Goal: Task Accomplishment & Management: Manage account settings

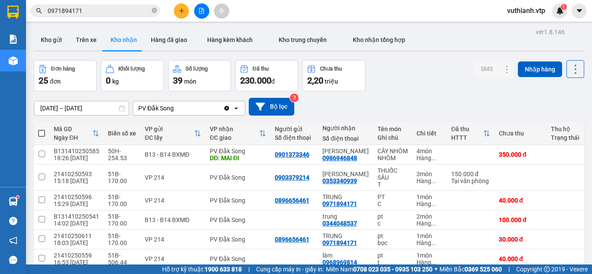
scroll to position [135, 0]
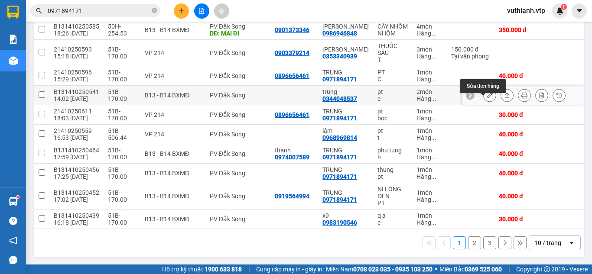
click at [487, 92] on icon at bounding box center [490, 95] width 6 height 6
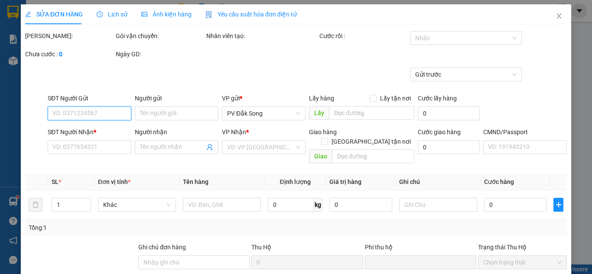
type input "0344048537"
type input "trung"
type input "0"
type input "100.000"
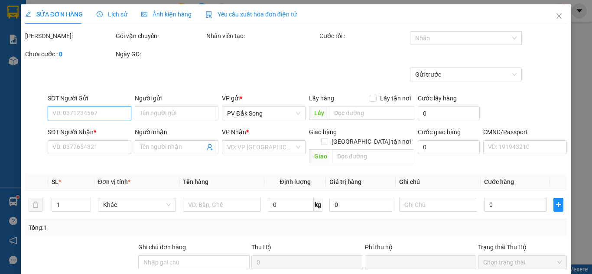
type input "5.000"
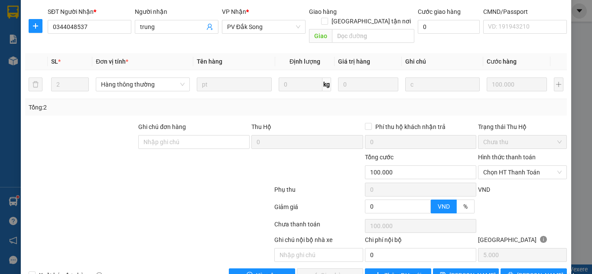
scroll to position [136, 0]
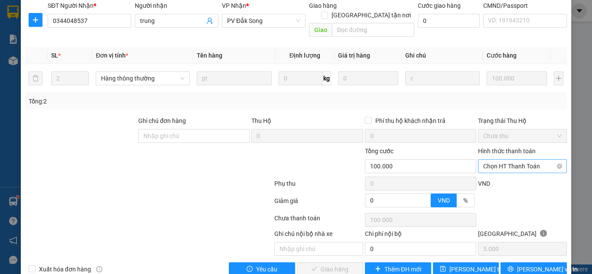
click at [498, 160] on span "Chọn HT Thanh Toán" at bounding box center [522, 166] width 78 height 13
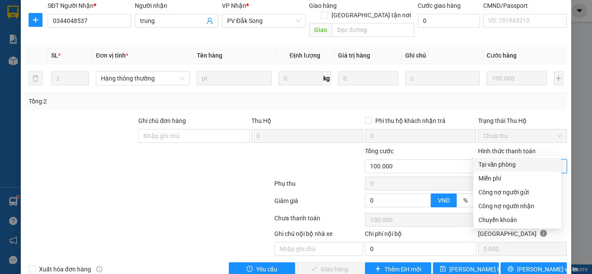
click at [495, 163] on div "Tại văn phòng" at bounding box center [518, 165] width 78 height 10
type input "0"
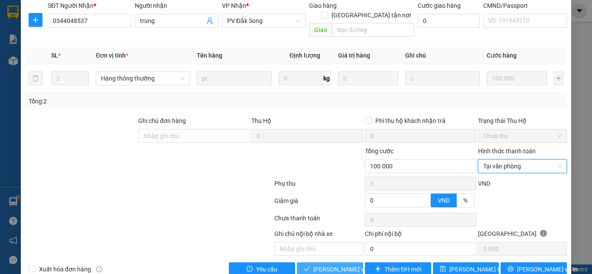
click at [347, 265] on span "[PERSON_NAME] và Giao hàng" at bounding box center [354, 270] width 83 height 10
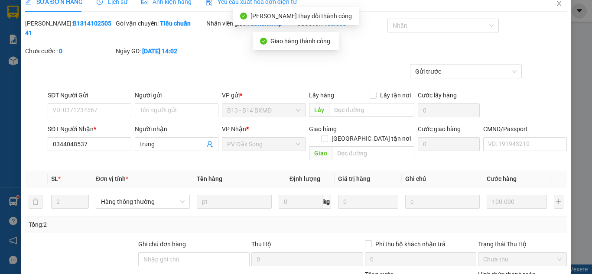
scroll to position [0, 0]
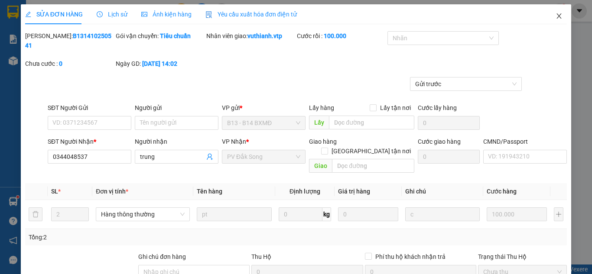
drag, startPoint x: 554, startPoint y: 17, endPoint x: 313, endPoint y: 16, distance: 241.5
click at [557, 18] on icon "close" at bounding box center [559, 15] width 5 height 5
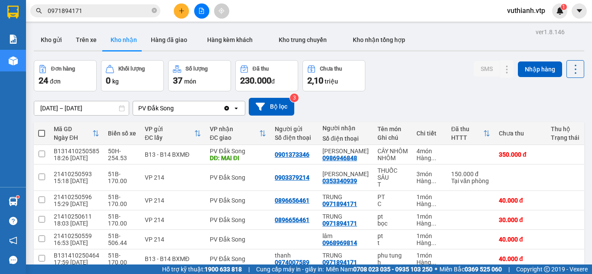
click at [408, 95] on div "[DATE] – [DATE] Press the down arrow key to interact with the calendar and sele…" at bounding box center [309, 106] width 551 height 31
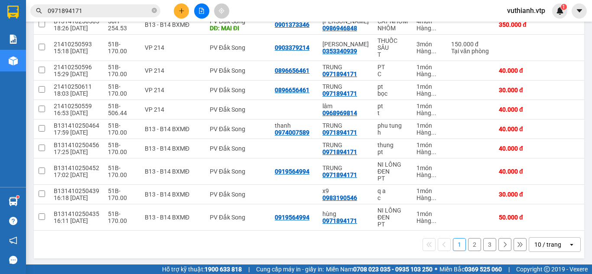
scroll to position [132, 0]
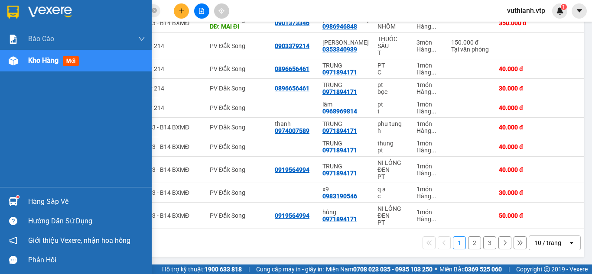
click at [14, 201] on img at bounding box center [13, 201] width 9 height 9
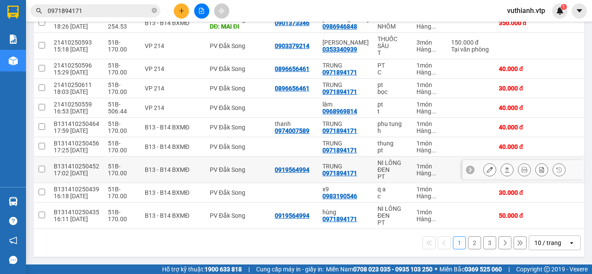
click at [404, 168] on section "Kết quả tìm kiếm ( 213 ) Bộ lọc Mã ĐH Trạng thái Món hàng Thu hộ Tổng cước Chưa…" at bounding box center [296, 137] width 592 height 274
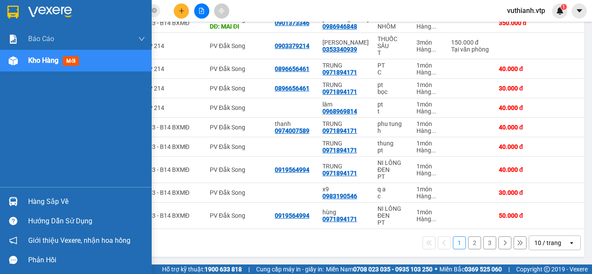
click at [10, 199] on img at bounding box center [13, 201] width 9 height 9
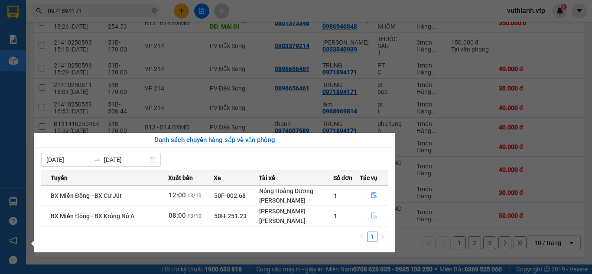
click at [372, 213] on icon "file-done" at bounding box center [374, 216] width 5 height 6
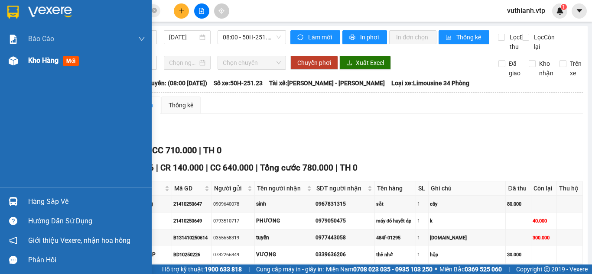
click at [7, 61] on div at bounding box center [13, 60] width 15 height 15
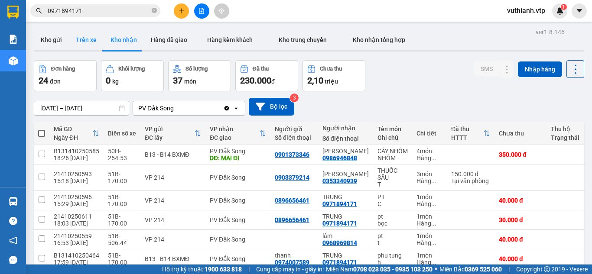
click at [92, 41] on button "Trên xe" at bounding box center [86, 39] width 35 height 21
type input "[DATE] – [DATE]"
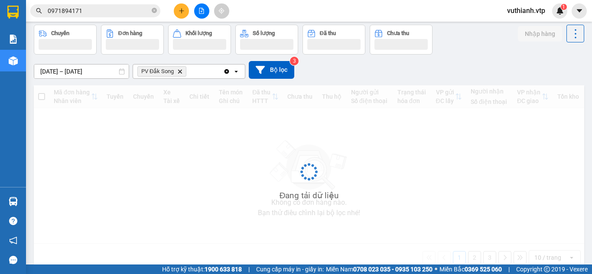
scroll to position [50, 0]
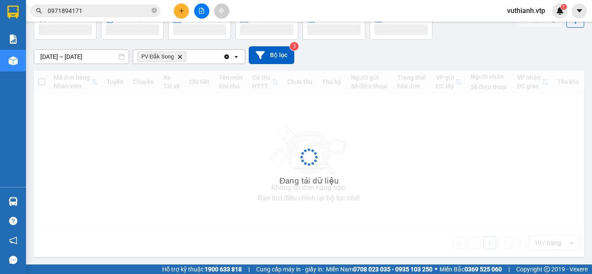
click at [318, 192] on div "Đang tải dữ liệu" at bounding box center [309, 164] width 551 height 186
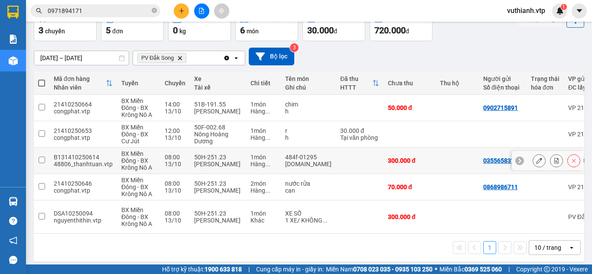
click at [336, 172] on td at bounding box center [360, 161] width 48 height 26
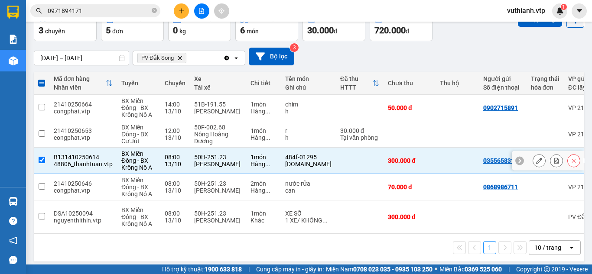
click at [336, 172] on td at bounding box center [360, 161] width 48 height 26
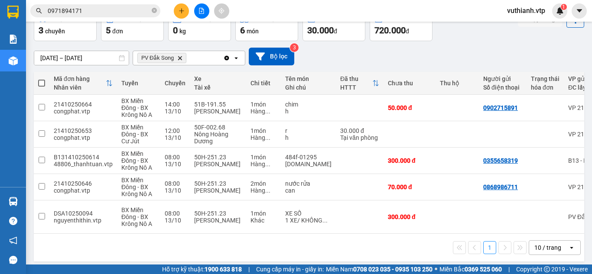
click at [343, 250] on div "1 10 / trang open" at bounding box center [309, 248] width 544 height 15
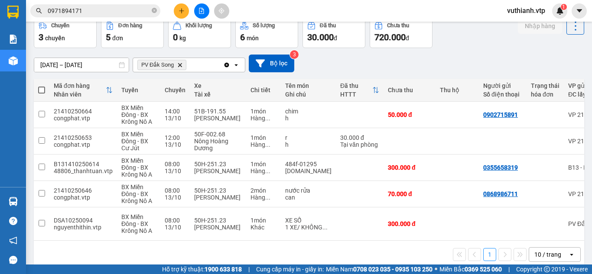
scroll to position [52, 0]
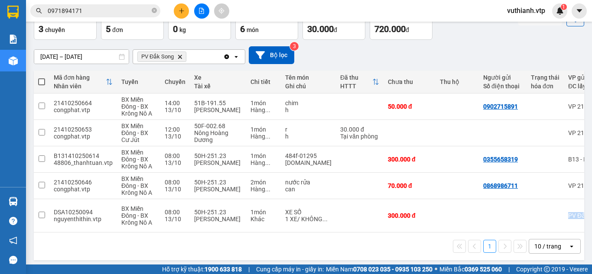
drag, startPoint x: 440, startPoint y: 225, endPoint x: 477, endPoint y: 230, distance: 37.2
click at [477, 230] on div "Mã đơn hàng Nhân viên Tuyến Chuyến Xe Tài xế Chi tiết Tên món Ghi chú Đã thu HT…" at bounding box center [309, 166] width 551 height 190
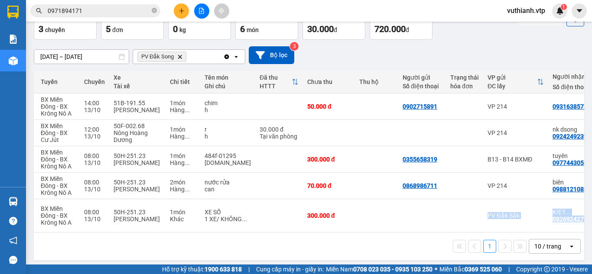
scroll to position [0, 88]
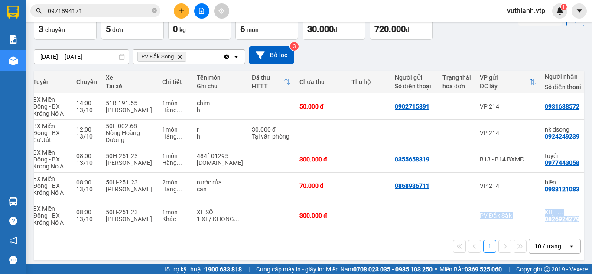
click at [418, 250] on div "1 10 / trang open" at bounding box center [309, 246] width 544 height 15
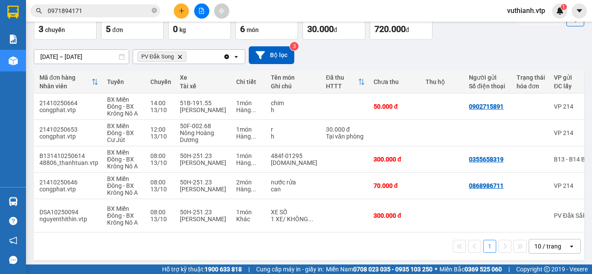
scroll to position [0, 0]
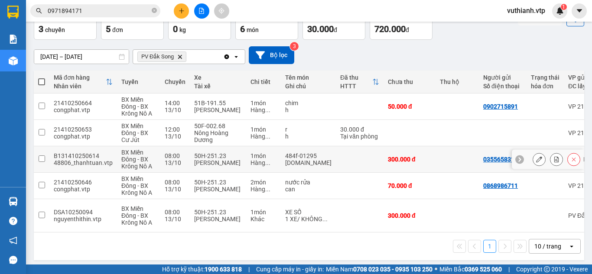
click at [41, 161] on input "checkbox" at bounding box center [42, 159] width 7 height 7
checkbox input "true"
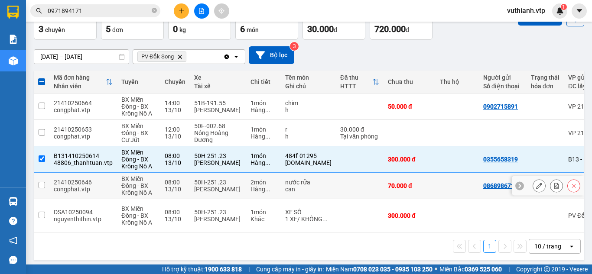
click at [39, 187] on input "checkbox" at bounding box center [42, 185] width 7 height 7
checkbox input "true"
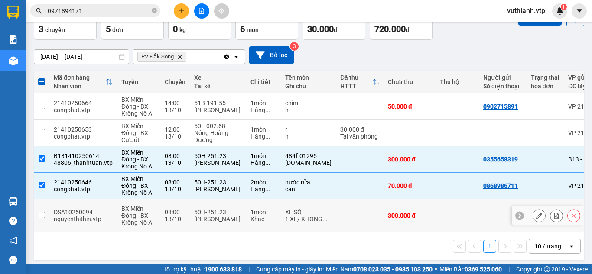
click at [43, 214] on input "checkbox" at bounding box center [42, 215] width 7 height 7
checkbox input "true"
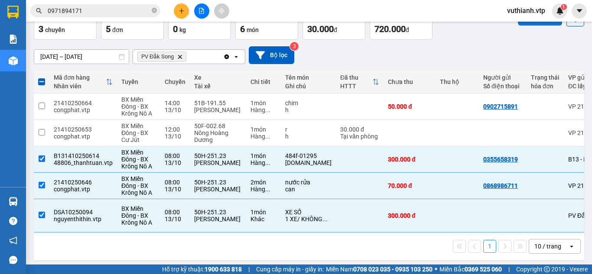
click at [546, 22] on button "Nhập hàng" at bounding box center [540, 18] width 44 height 16
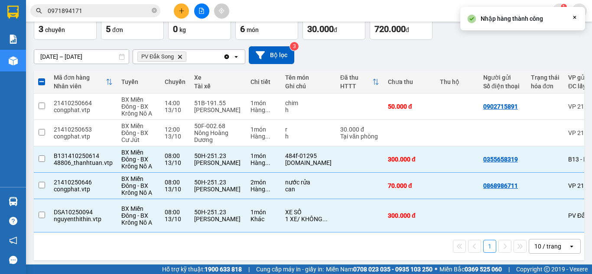
checkbox input "false"
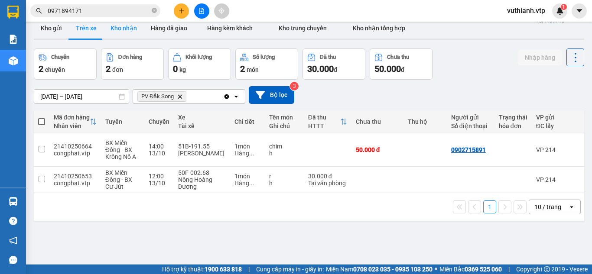
click at [115, 29] on button "Kho nhận" at bounding box center [124, 28] width 40 height 21
type input "[DATE] – [DATE]"
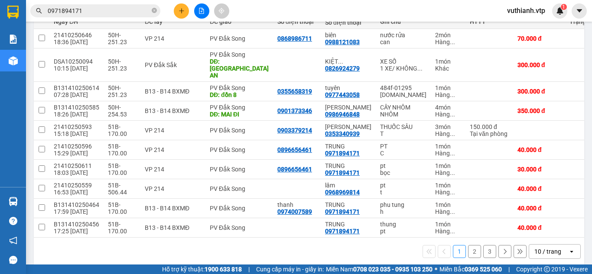
scroll to position [117, 0]
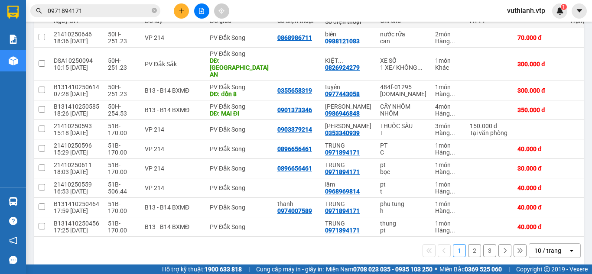
click at [180, 10] on icon "plus" at bounding box center [182, 11] width 6 height 6
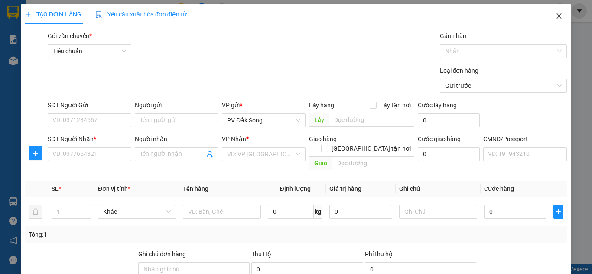
click at [556, 14] on icon "close" at bounding box center [559, 16] width 7 height 7
